Goal: Task Accomplishment & Management: Manage account settings

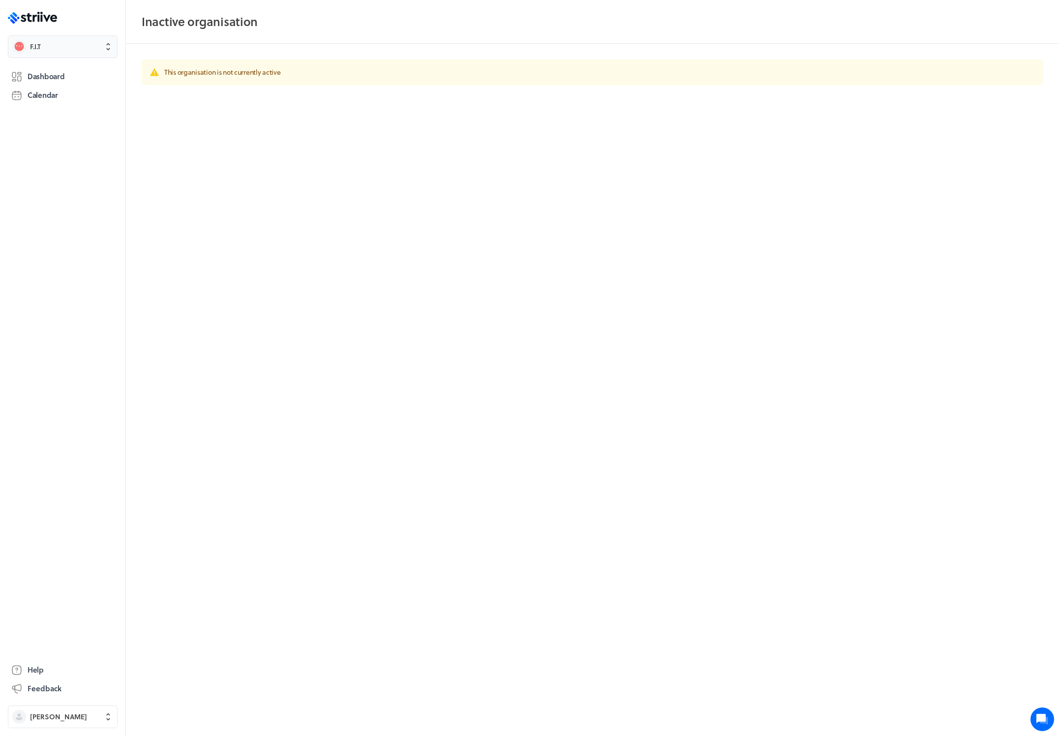
click at [58, 41] on button "F.I.T" at bounding box center [63, 46] width 110 height 23
click at [50, 181] on div "F.I.T Settings Create organisation" at bounding box center [529, 368] width 1059 height 736
click at [72, 717] on span "Emma Nevard" at bounding box center [58, 717] width 57 height 10
click at [53, 712] on span "Sign out" at bounding box center [43, 709] width 27 height 10
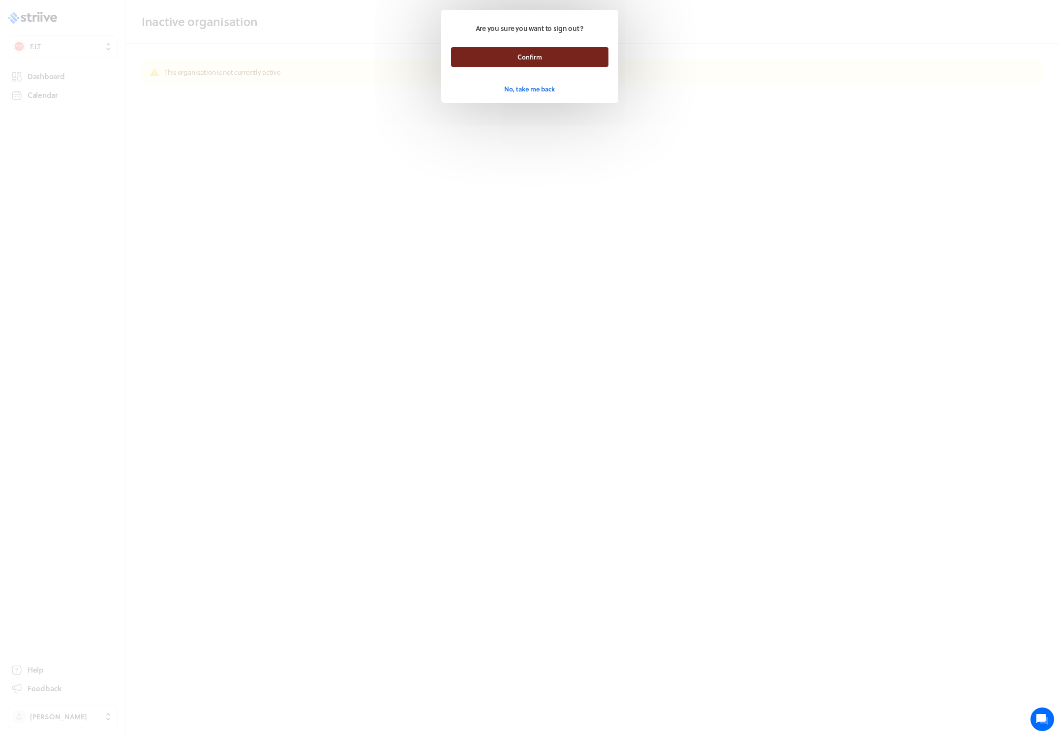
click at [517, 56] on span "Confirm" at bounding box center [529, 57] width 25 height 9
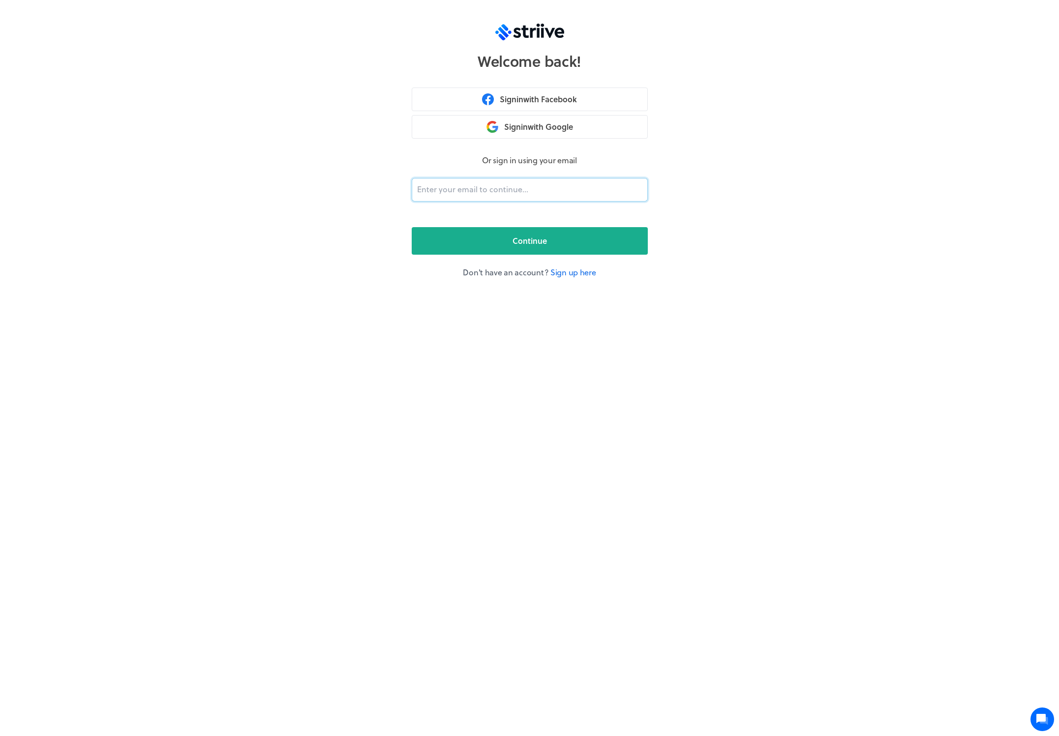
click at [454, 188] on input "email" at bounding box center [530, 190] width 236 height 24
type input "[PERSON_NAME][EMAIL_ADDRESS][DOMAIN_NAME]"
